Goal: Find specific page/section: Find specific page/section

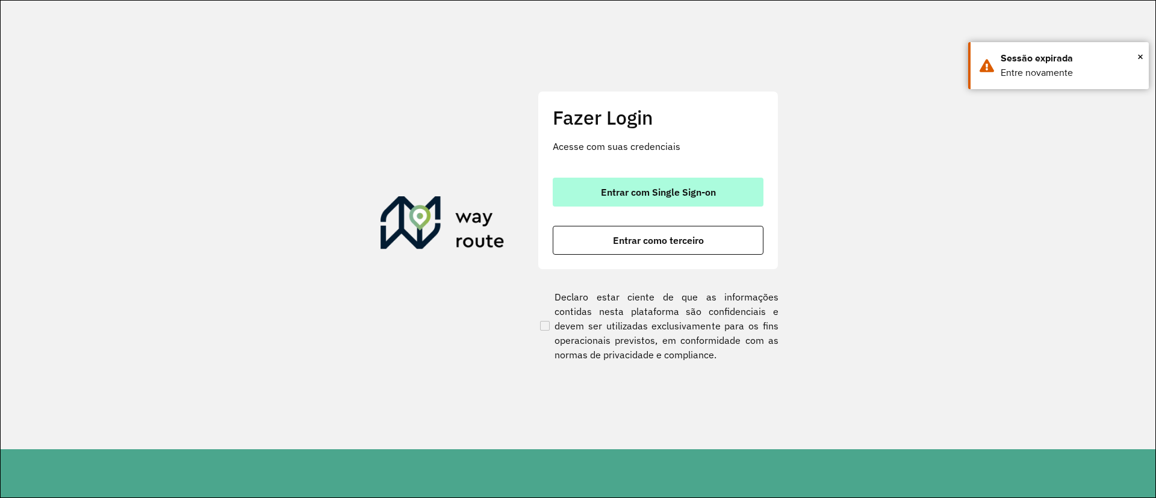
click at [666, 183] on button "Entrar com Single Sign-on" at bounding box center [658, 192] width 211 height 29
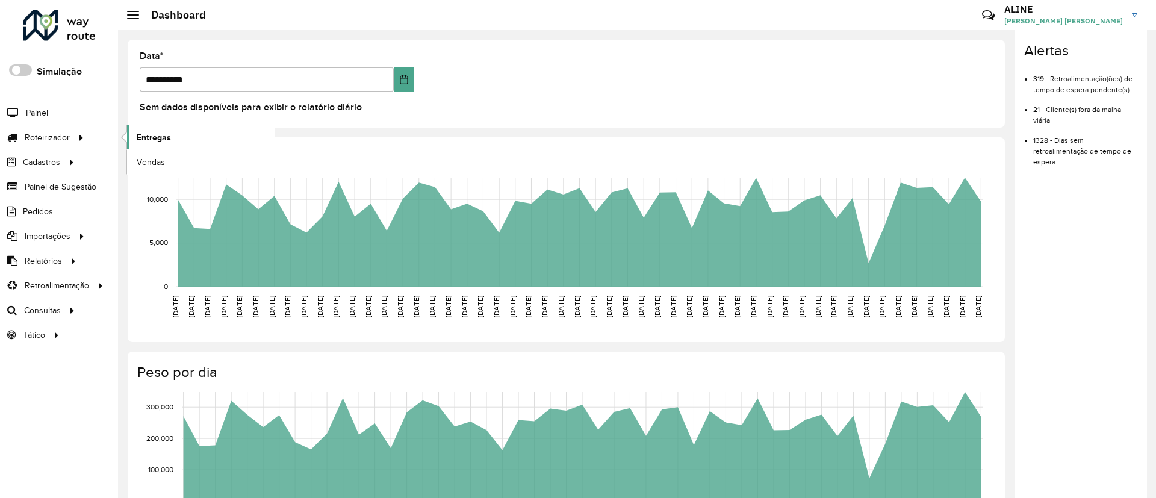
click at [163, 136] on span "Entregas" at bounding box center [154, 137] width 34 height 13
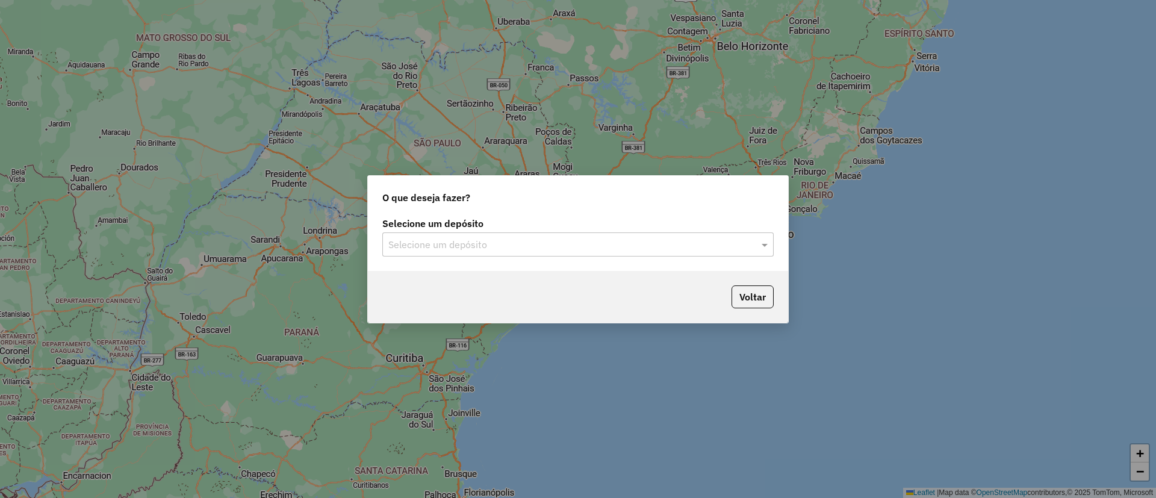
click at [550, 247] on input "text" at bounding box center [565, 245] width 355 height 14
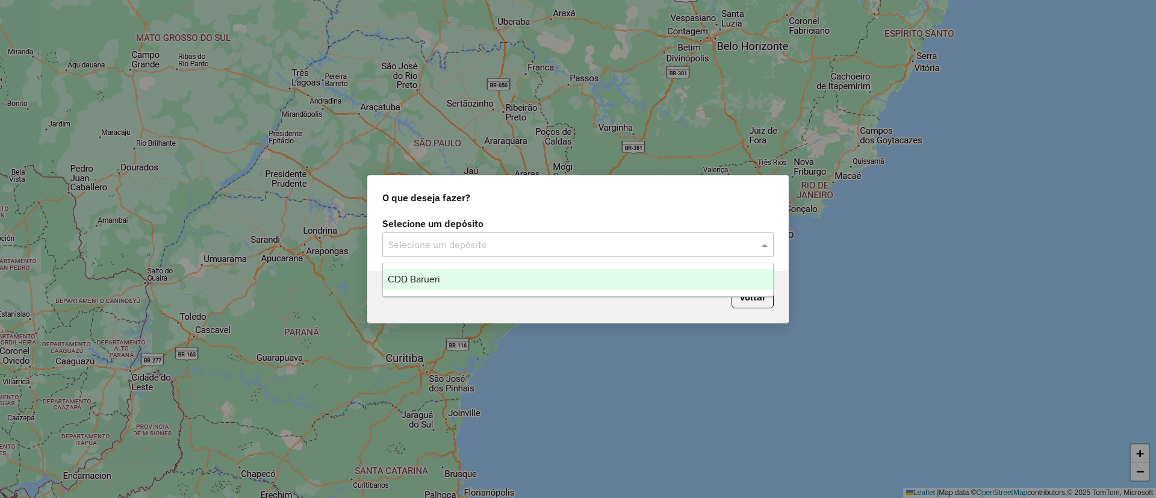
click at [465, 282] on div "CDD Barueri" at bounding box center [578, 279] width 390 height 20
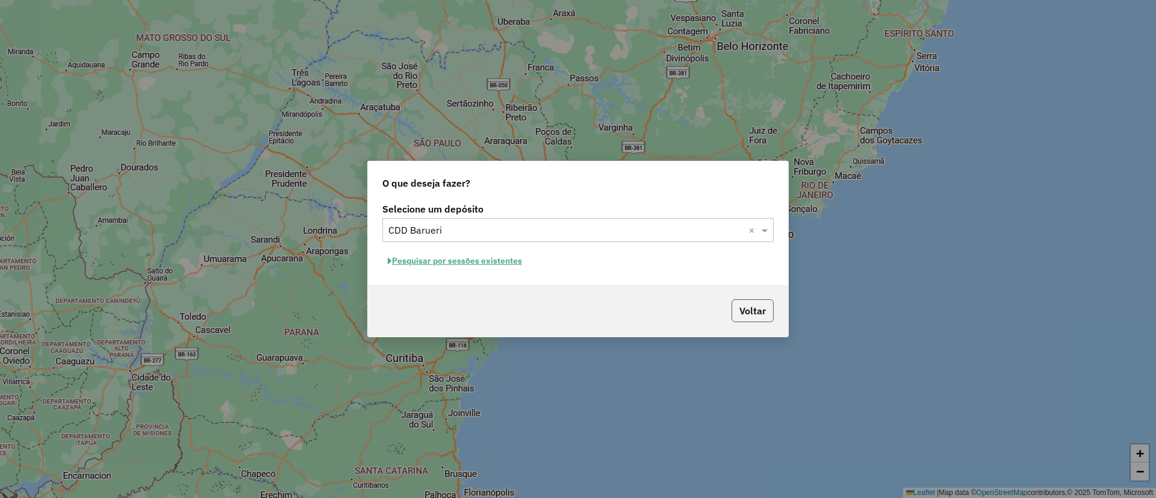
click at [754, 314] on button "Voltar" at bounding box center [752, 310] width 42 height 23
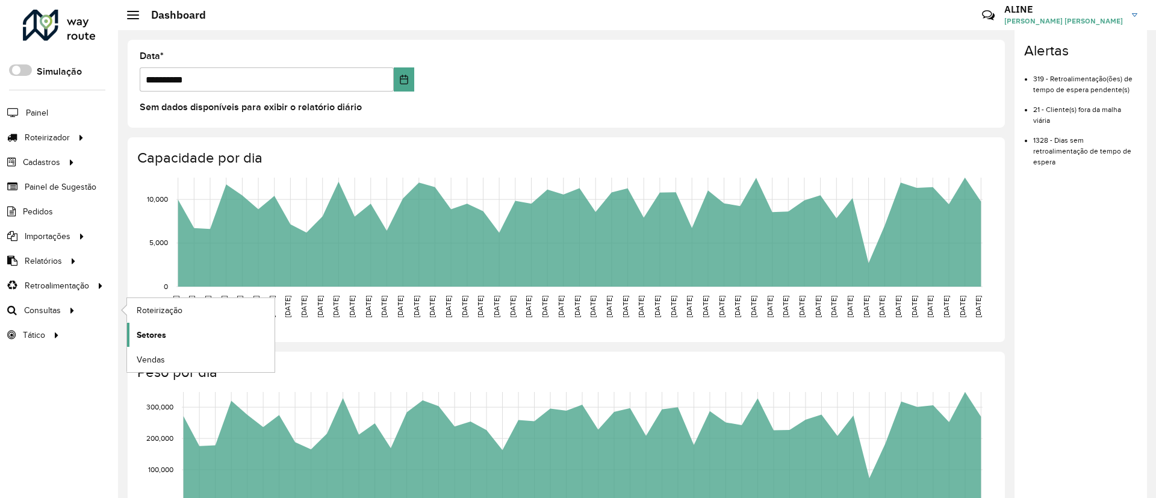
click at [155, 333] on span "Setores" at bounding box center [151, 335] width 29 height 13
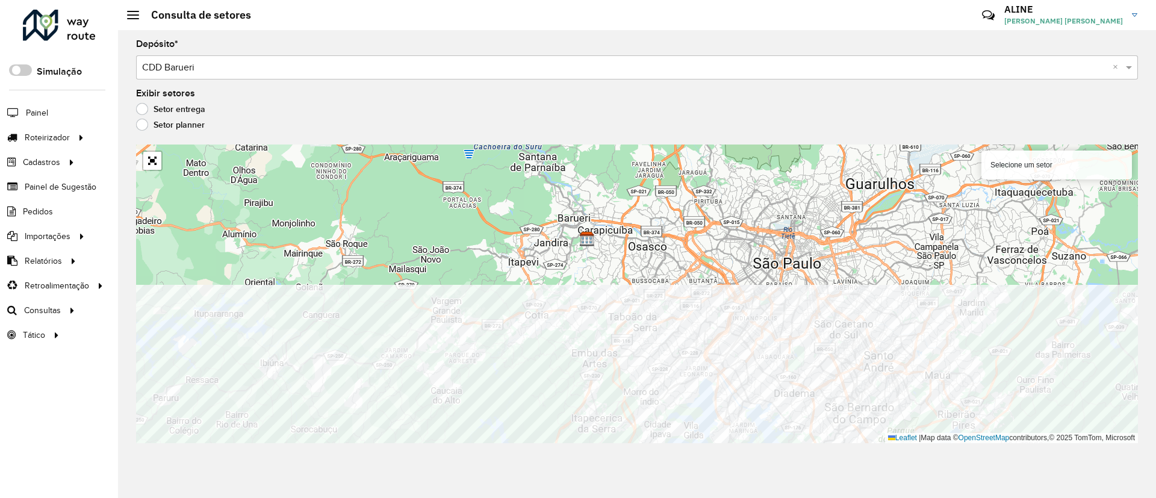
click at [630, 459] on div "Depósito * Selecione um depósito × CDD Barueri × Exibir setores Setor entrega S…" at bounding box center [637, 264] width 1038 height 468
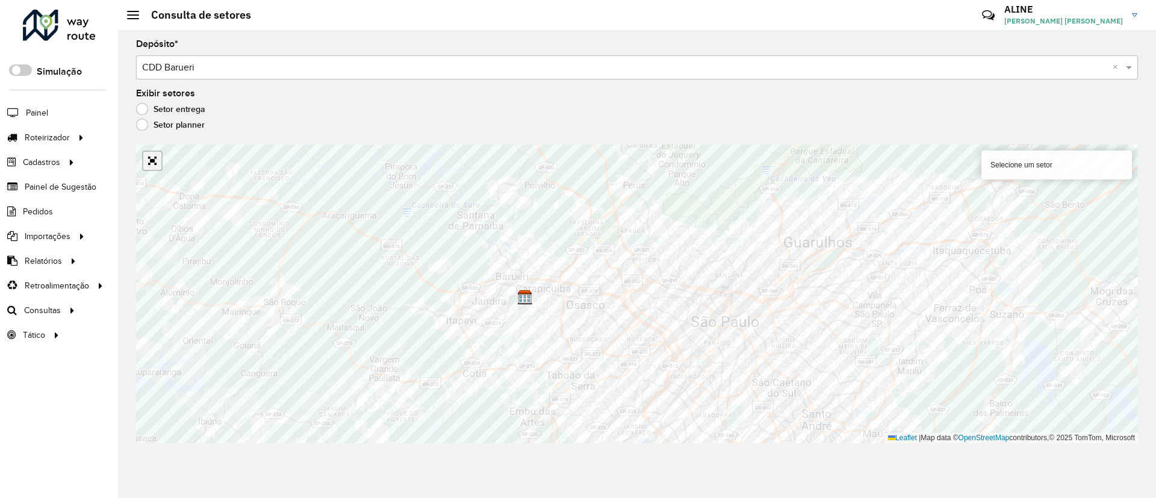
click at [159, 167] on link "Abrir mapa em tela cheia" at bounding box center [152, 161] width 18 height 18
